Goal: Task Accomplishment & Management: Use online tool/utility

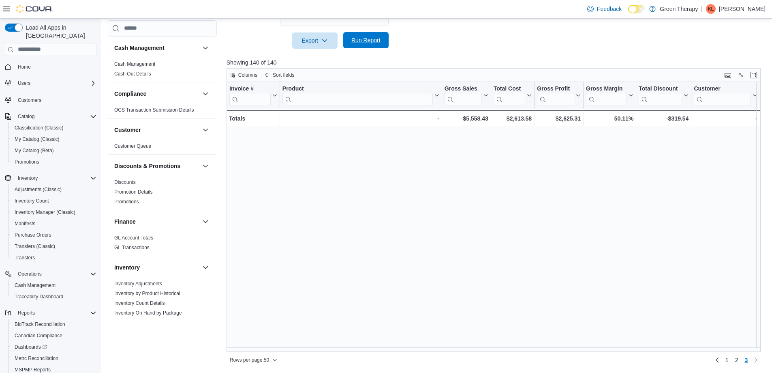
scroll to position [362, 0]
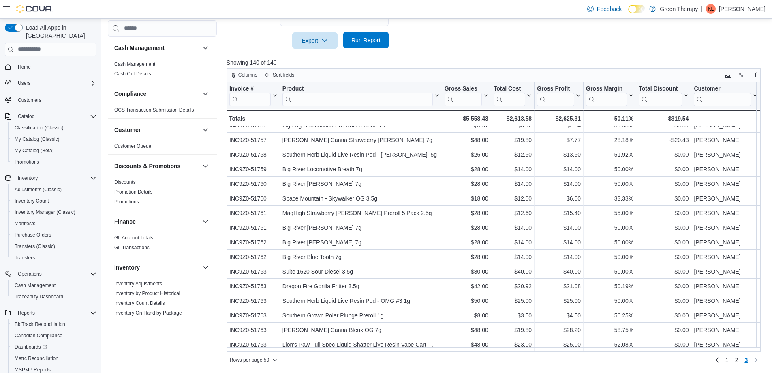
click at [371, 37] on span "Run Report" at bounding box center [365, 40] width 29 height 8
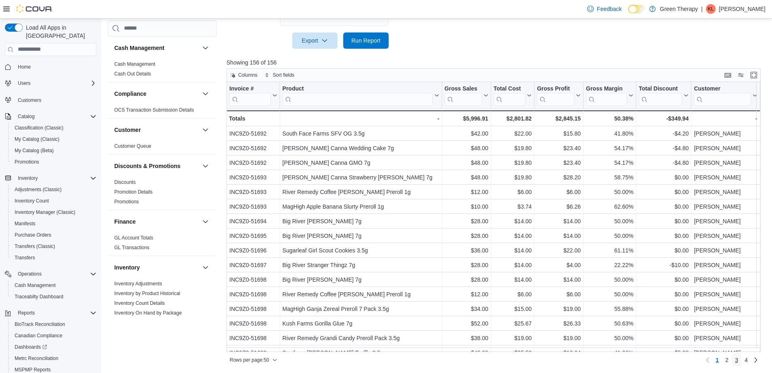
click at [739, 362] on span "3" at bounding box center [736, 360] width 3 height 8
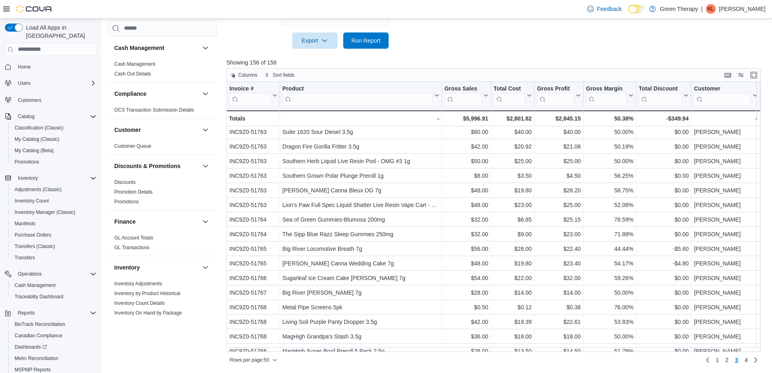
scroll to position [508, 0]
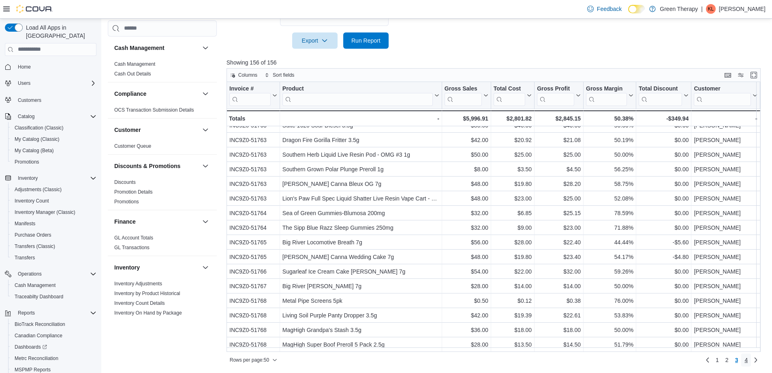
click at [748, 360] on span "4" at bounding box center [746, 360] width 3 height 8
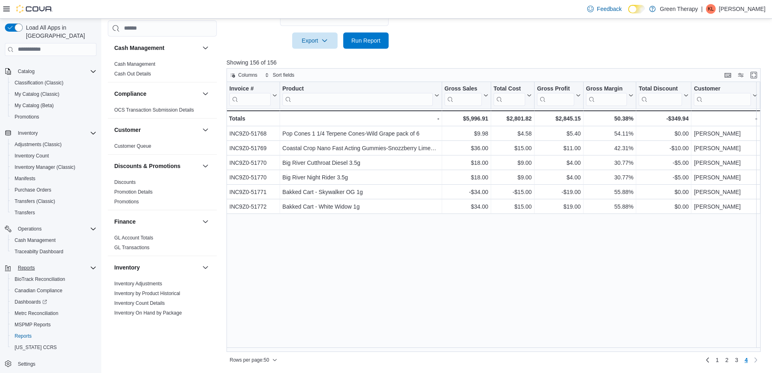
scroll to position [46, 0]
click at [25, 320] on span "MSPMP Reports" at bounding box center [33, 323] width 36 height 6
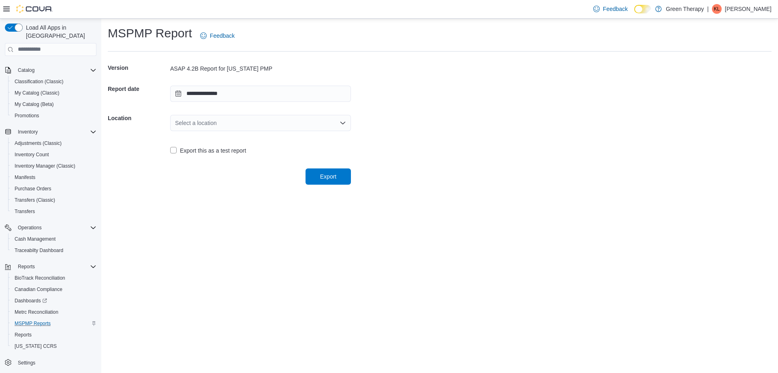
click at [237, 122] on div "Select a location" at bounding box center [260, 123] width 181 height 16
click at [242, 147] on span "[STREET_ADDRESS]" at bounding box center [265, 148] width 161 height 8
click at [321, 174] on span "Export" at bounding box center [328, 176] width 16 height 8
click at [27, 331] on span "Reports" at bounding box center [23, 334] width 17 height 6
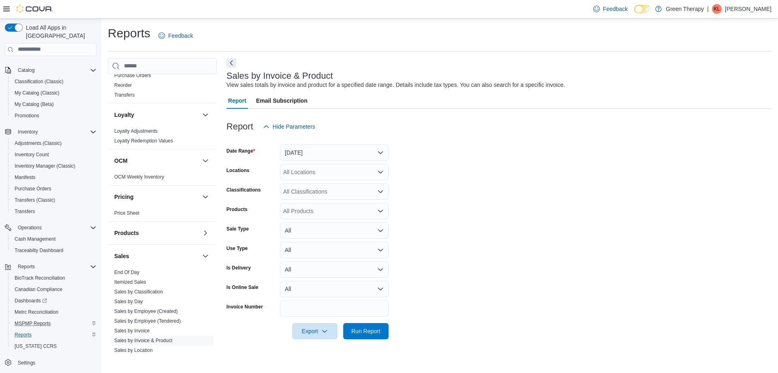
scroll to position [405, 0]
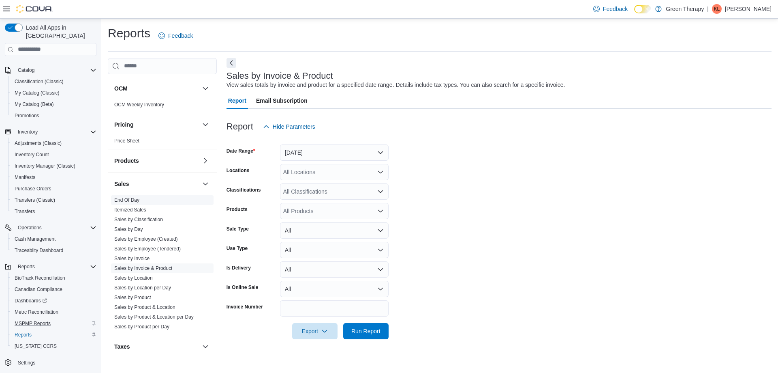
click at [133, 201] on link "End Of Day" at bounding box center [126, 200] width 25 height 6
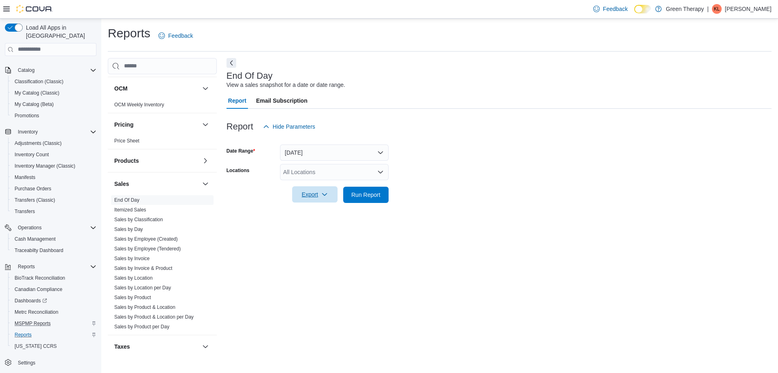
click at [324, 195] on icon "button" at bounding box center [324, 194] width 6 height 6
click at [309, 227] on span "Export to Pdf" at bounding box center [316, 227] width 36 height 6
click at [366, 194] on span "Run Report" at bounding box center [365, 194] width 29 height 8
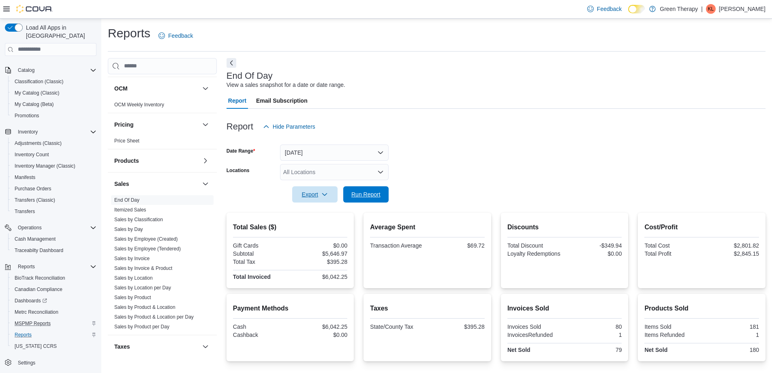
click at [363, 194] on span "Run Report" at bounding box center [365, 194] width 29 height 8
click at [748, 11] on p "[PERSON_NAME]" at bounding box center [742, 9] width 47 height 10
click at [717, 81] on span "Sign Out" at bounding box center [714, 79] width 22 height 8
